Goal: Transaction & Acquisition: Purchase product/service

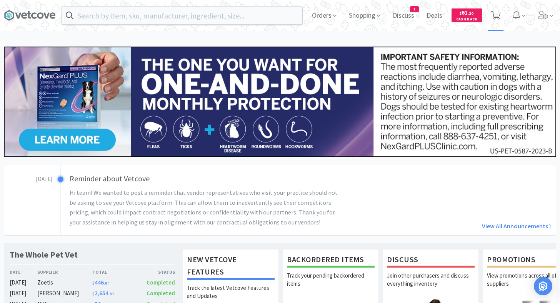
click at [501, 14] on span at bounding box center [496, 15] width 16 height 31
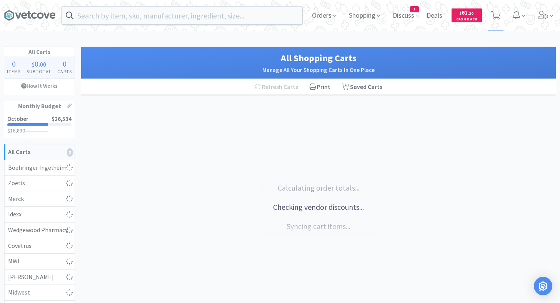
select select "1"
select select "10"
select select "1"
select select "21"
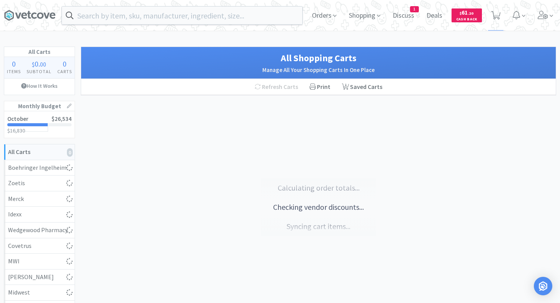
select select "4"
select select "2"
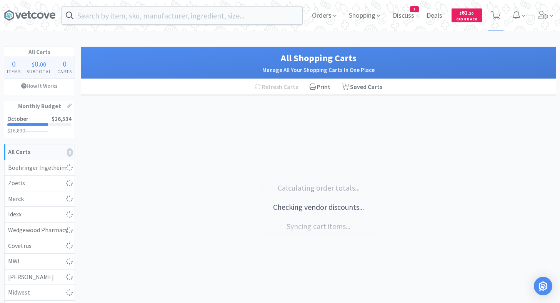
select select "1"
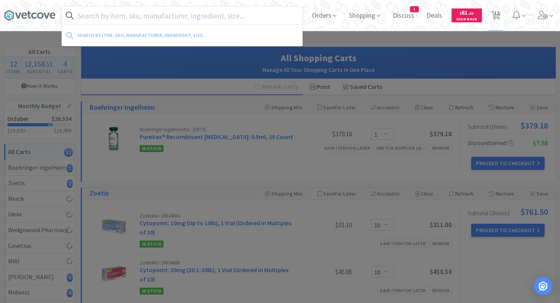
click at [219, 18] on input "text" at bounding box center [182, 16] width 240 height 18
select select "1"
select select "5"
select select "2"
select select "3"
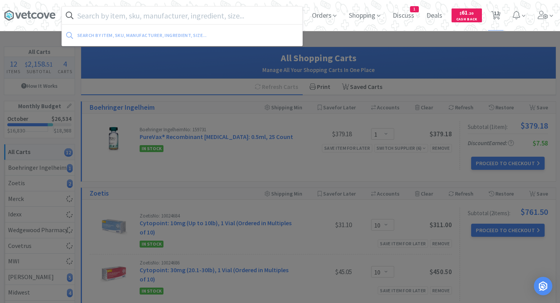
select select "2"
click at [219, 18] on input "text" at bounding box center [182, 16] width 240 height 18
click at [208, 17] on input "text" at bounding box center [182, 16] width 240 height 18
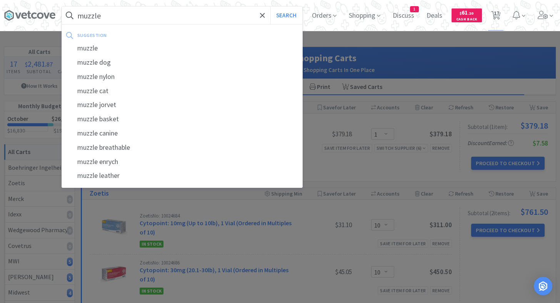
type input "muzzle"
click at [270, 7] on button "Search" at bounding box center [286, 16] width 32 height 18
select select "1"
select select "5"
select select "2"
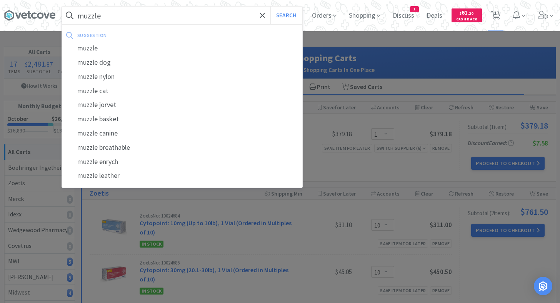
select select "3"
select select "2"
select select "1"
select select "21"
select select "4"
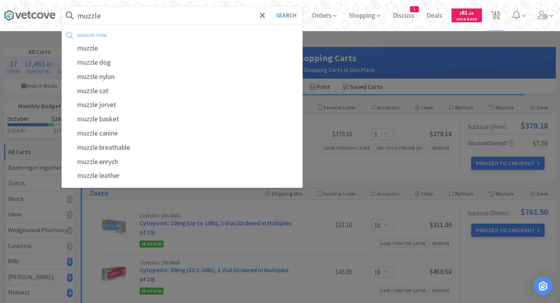
select select "2"
select select "1"
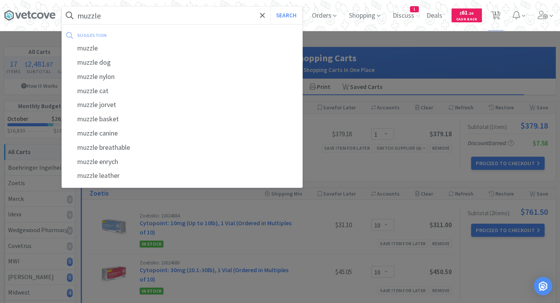
select select "1"
select select "10"
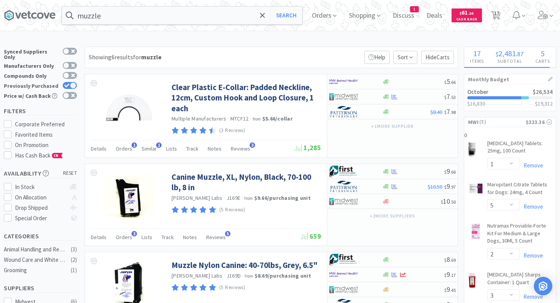
click at [63, 82] on label "Previously Purchased" at bounding box center [40, 86] width 73 height 8
click at [77, 90] on input "Previously Purchased" at bounding box center [77, 90] width 0 height 0
checkbox input "false"
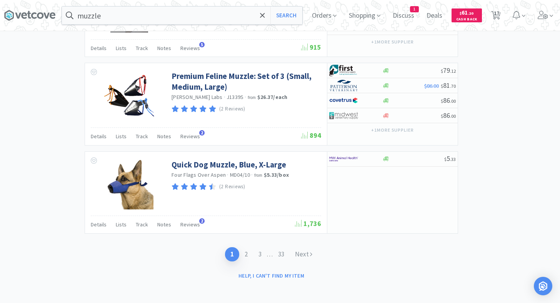
scroll to position [1163, 0]
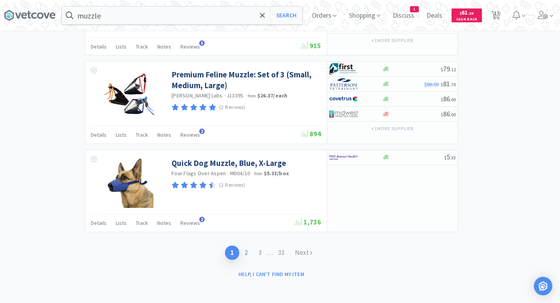
click at [243, 251] on link "2" at bounding box center [246, 252] width 14 height 14
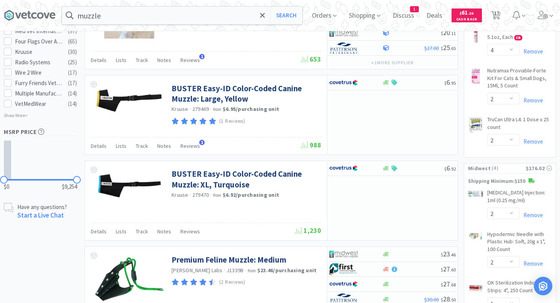
scroll to position [471, 0]
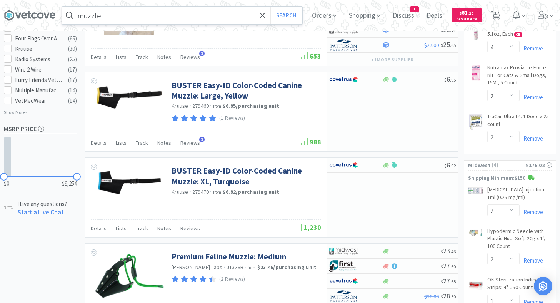
click at [161, 22] on input "muzzle" at bounding box center [182, 16] width 240 height 18
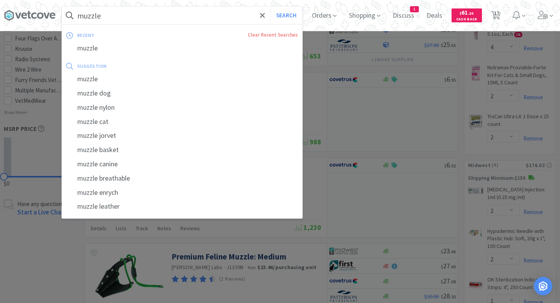
click at [161, 22] on input "muzzle" at bounding box center [182, 16] width 240 height 18
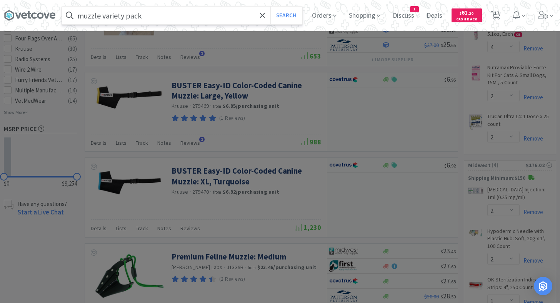
click at [270, 7] on button "Search" at bounding box center [286, 16] width 32 height 18
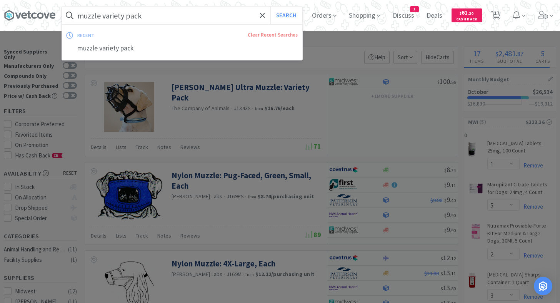
drag, startPoint x: 172, startPoint y: 18, endPoint x: 101, endPoint y: 10, distance: 71.6
click at [101, 10] on input "muzzle variety pack" at bounding box center [182, 16] width 240 height 18
click at [103, 14] on input "muzzle variety pack" at bounding box center [182, 16] width 240 height 18
drag, startPoint x: 103, startPoint y: 14, endPoint x: 193, endPoint y: 14, distance: 90.0
click at [193, 14] on input "muzzle variety pack" at bounding box center [182, 16] width 240 height 18
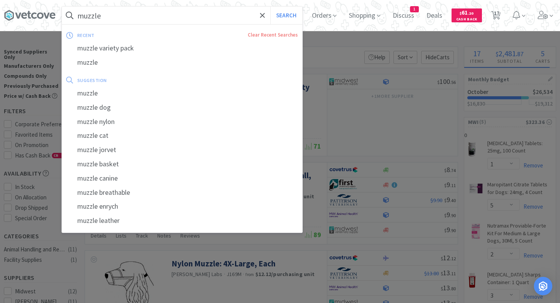
type input "muzzle"
click at [270, 7] on button "Search" at bounding box center [286, 16] width 32 height 18
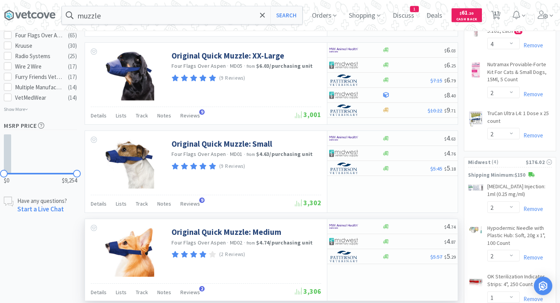
scroll to position [510, 0]
